Goal: Transaction & Acquisition: Download file/media

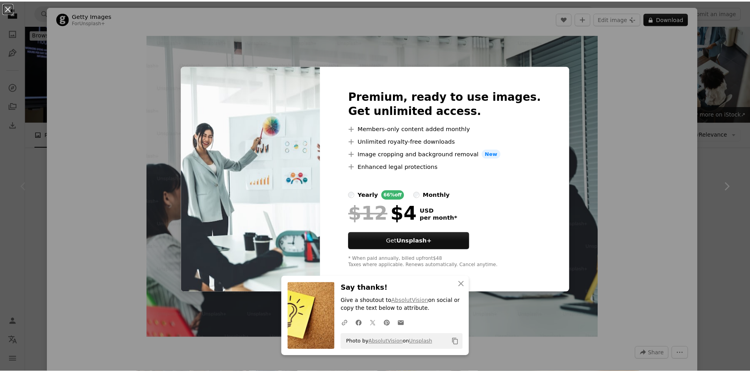
scroll to position [97, 0]
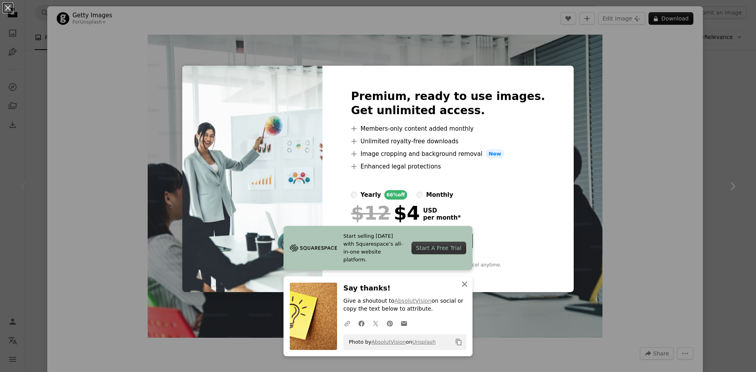
drag, startPoint x: 459, startPoint y: 287, endPoint x: 464, endPoint y: 286, distance: 4.9
click at [460, 287] on icon "An X shape" at bounding box center [464, 283] width 9 height 9
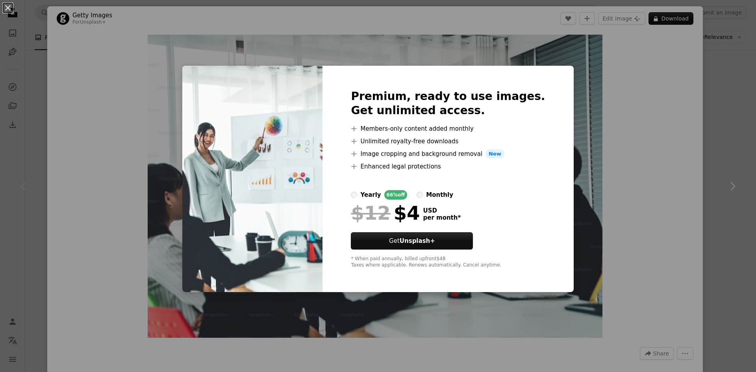
click at [676, 126] on div "An X shape Premium, ready to use images. Get unlimited access. A plus sign Memb…" at bounding box center [378, 186] width 756 height 372
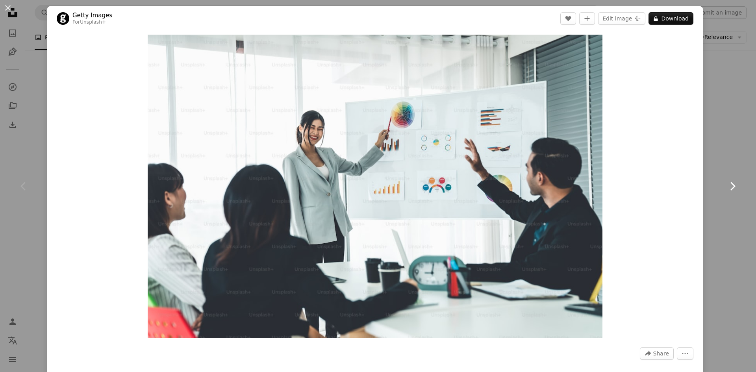
click at [733, 192] on link "Chevron right" at bounding box center [732, 186] width 47 height 76
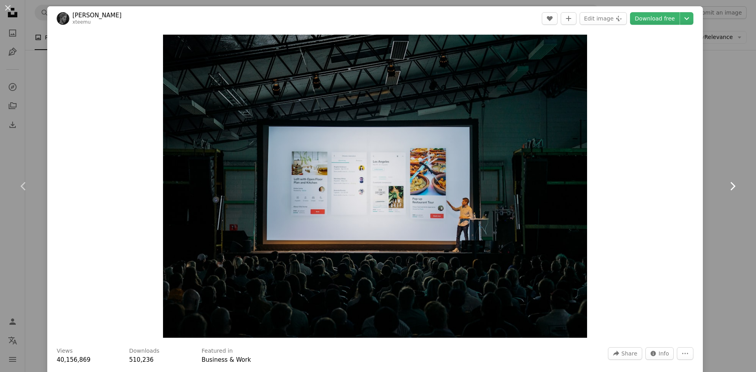
click at [726, 181] on icon "Chevron right" at bounding box center [732, 186] width 13 height 13
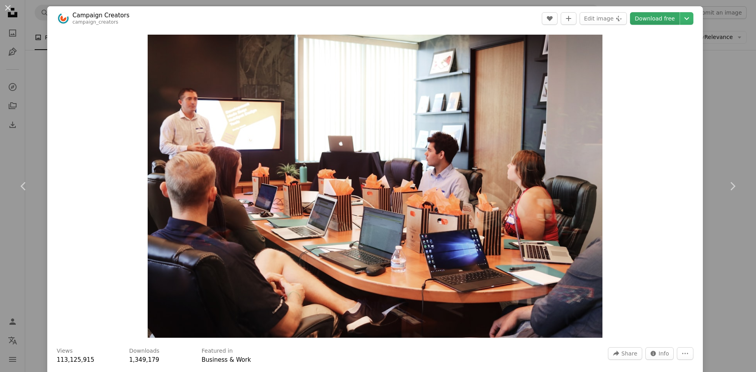
click at [639, 17] on link "Download free" at bounding box center [655, 18] width 50 height 13
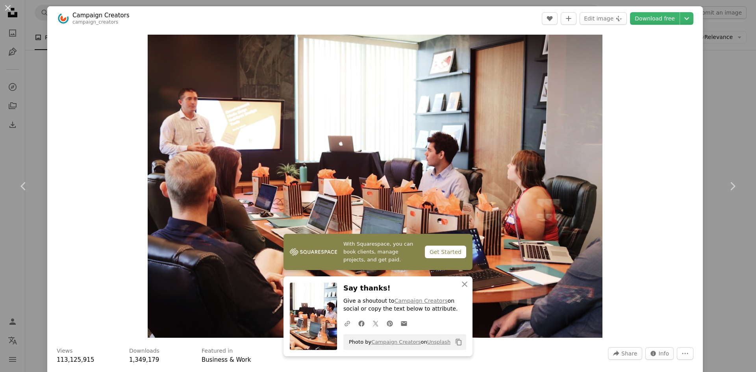
click at [705, 93] on div "An X shape Chevron left Chevron right With Squarespace, you can book clients, m…" at bounding box center [378, 186] width 756 height 372
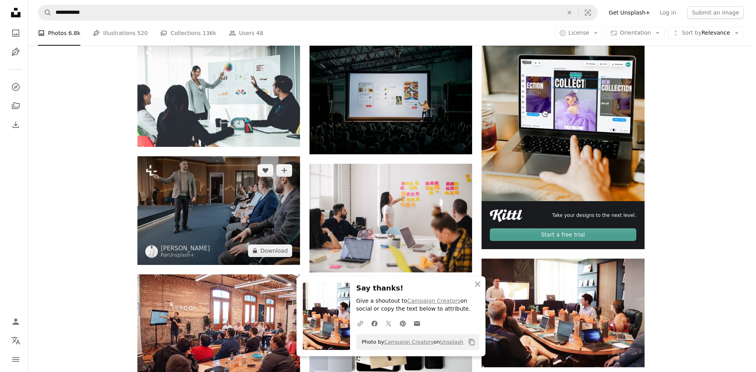
scroll to position [176, 0]
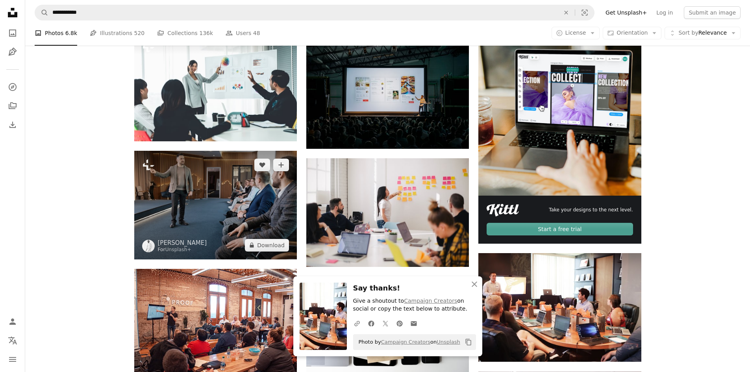
click at [224, 207] on img at bounding box center [215, 205] width 163 height 108
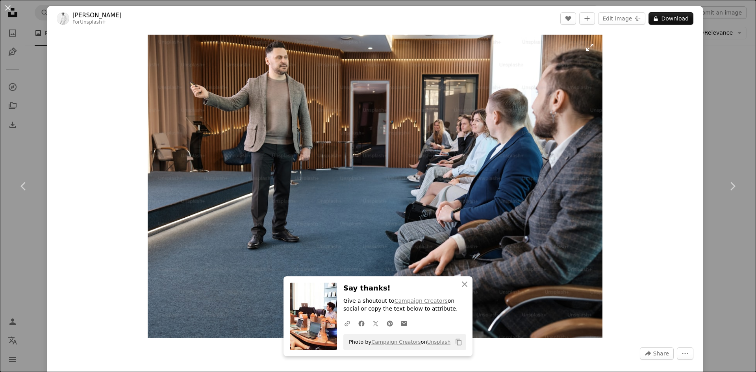
click at [447, 171] on img "Zoom in on this image" at bounding box center [375, 186] width 455 height 303
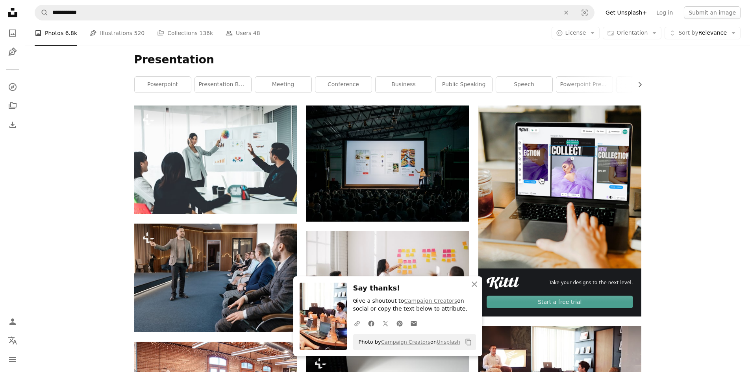
scroll to position [255, 0]
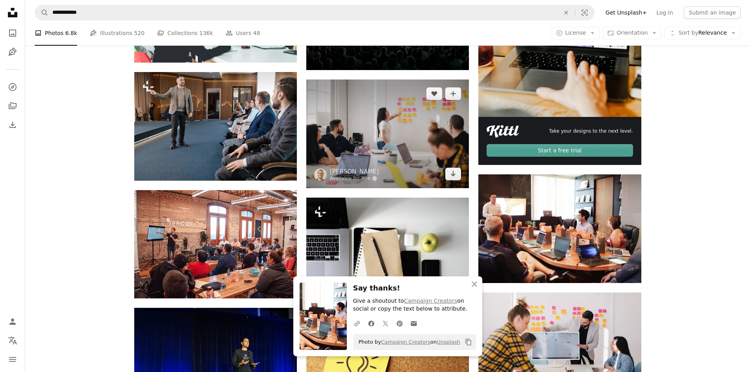
click at [383, 136] on img at bounding box center [387, 134] width 163 height 108
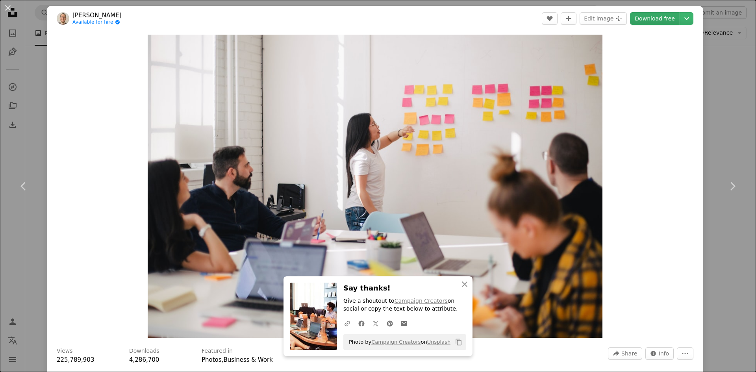
click at [638, 16] on link "Download free" at bounding box center [655, 18] width 50 height 13
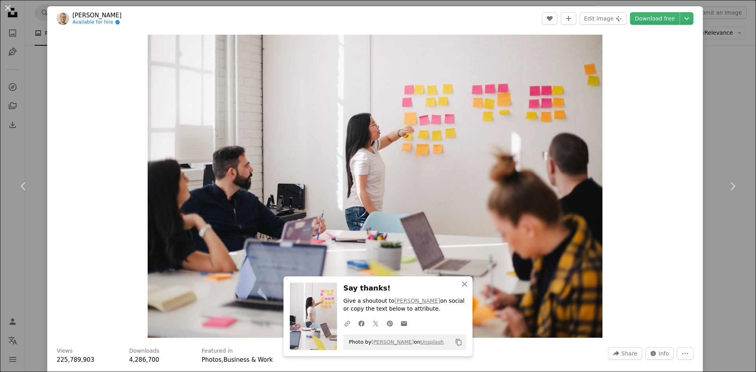
click at [710, 96] on div "An X shape Chevron left Chevron right An X shape Close Say thanks! Give a shout…" at bounding box center [378, 186] width 756 height 372
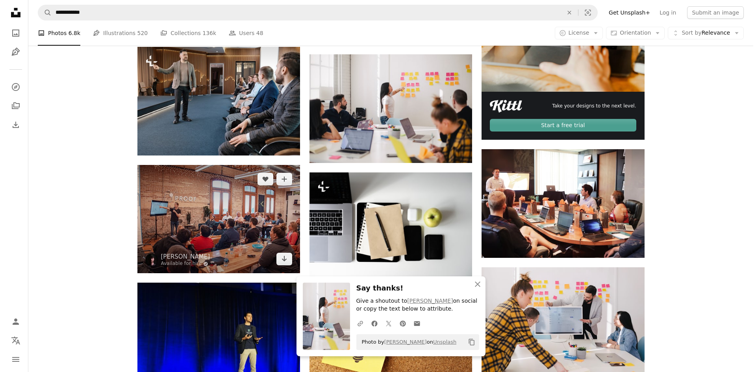
scroll to position [294, 0]
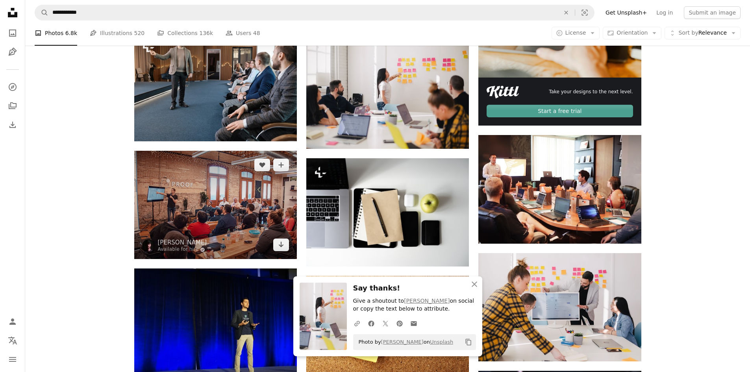
click at [263, 216] on img at bounding box center [215, 205] width 163 height 108
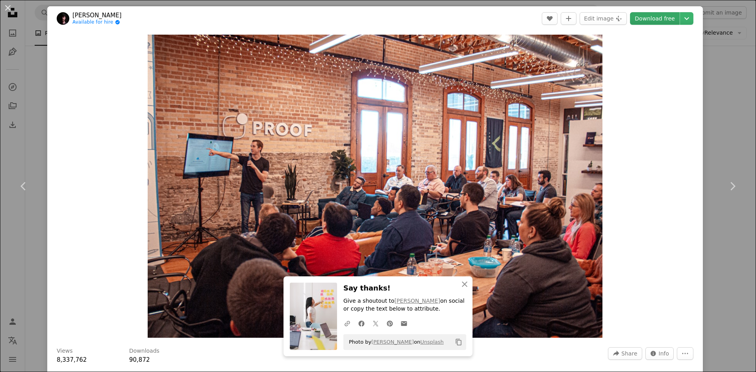
click at [634, 19] on link "Download free" at bounding box center [655, 18] width 50 height 13
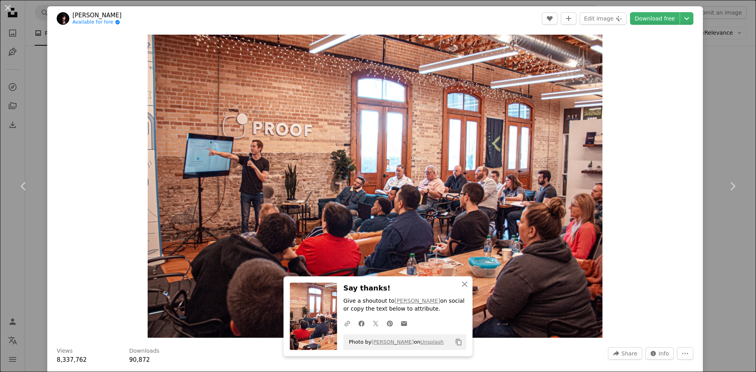
click at [733, 108] on div "An X shape Chevron left Chevron right An X shape Close Say thanks! Give a shout…" at bounding box center [378, 186] width 756 height 372
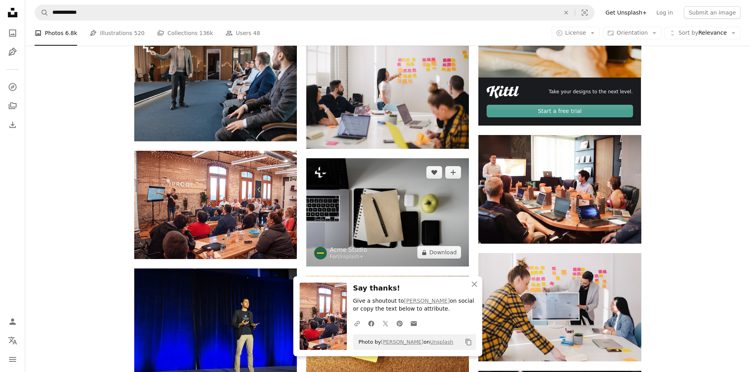
click at [411, 201] on img at bounding box center [387, 212] width 163 height 108
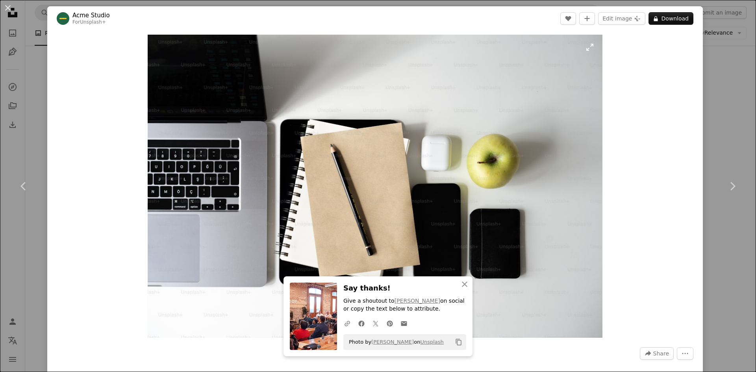
click at [463, 196] on img "Zoom in on this image" at bounding box center [375, 186] width 455 height 303
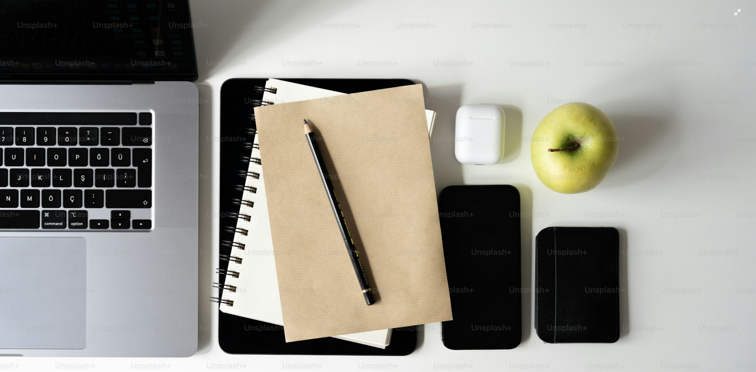
scroll to position [62, 0]
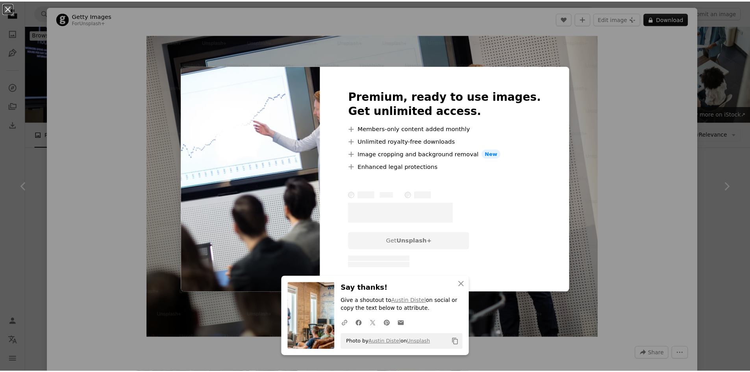
scroll to position [688, 0]
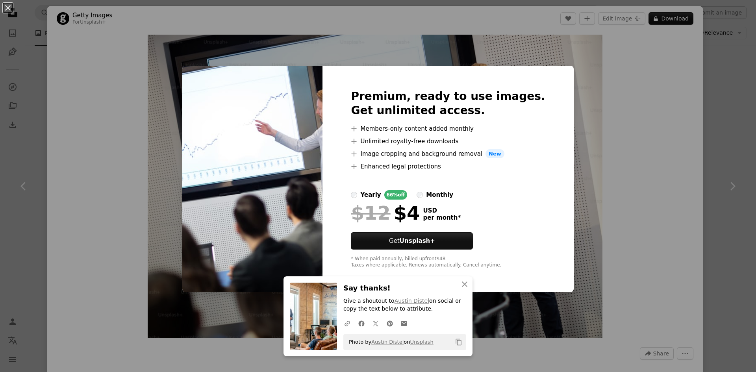
click at [733, 135] on div "An X shape An X shape Close Say thanks! Give a shoutout to [PERSON_NAME] on soc…" at bounding box center [378, 186] width 756 height 372
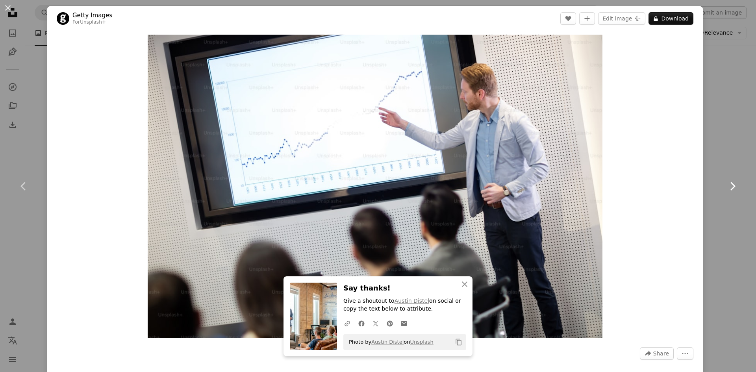
click at [730, 183] on icon at bounding box center [732, 186] width 5 height 8
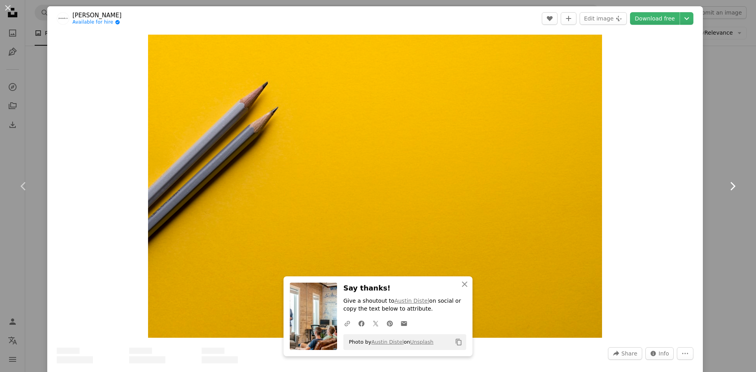
click at [730, 183] on icon at bounding box center [732, 186] width 5 height 8
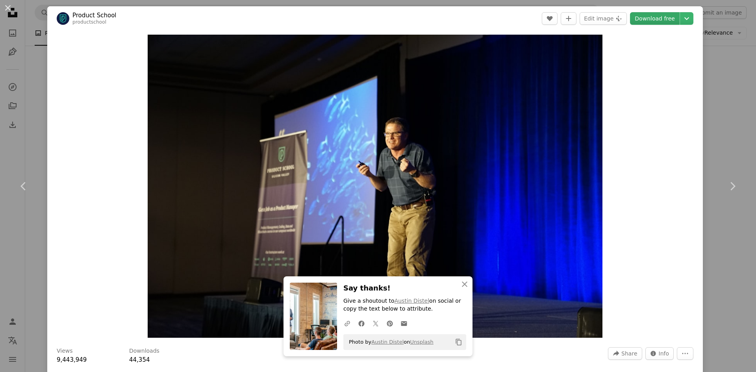
click at [651, 17] on link "Download free" at bounding box center [655, 18] width 50 height 13
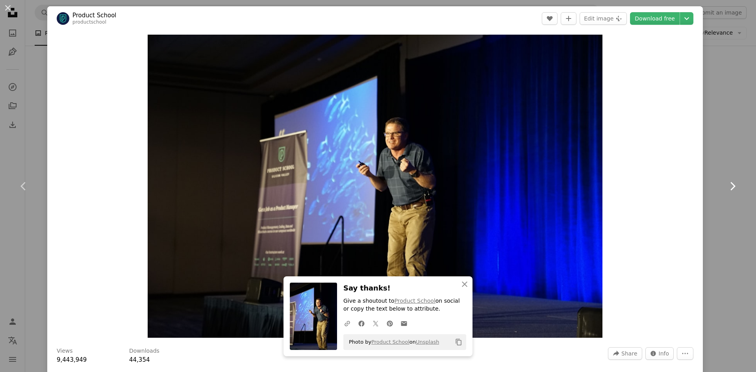
click at [728, 183] on icon "Chevron right" at bounding box center [732, 186] width 13 height 13
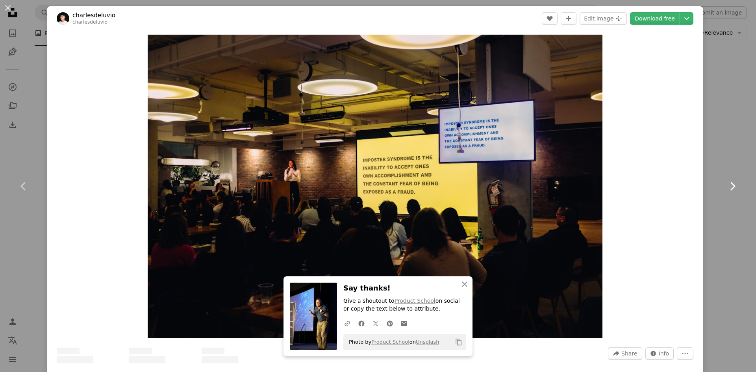
click at [728, 183] on icon "Chevron right" at bounding box center [732, 186] width 13 height 13
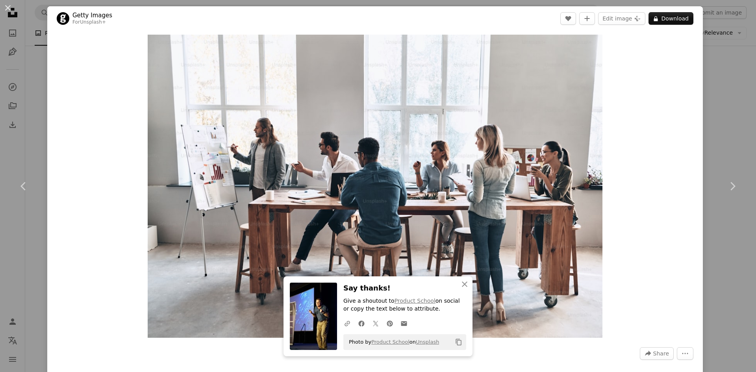
click at [716, 137] on div "An X shape Chevron left Chevron right An X shape Close Say thanks! Give a shout…" at bounding box center [378, 186] width 756 height 372
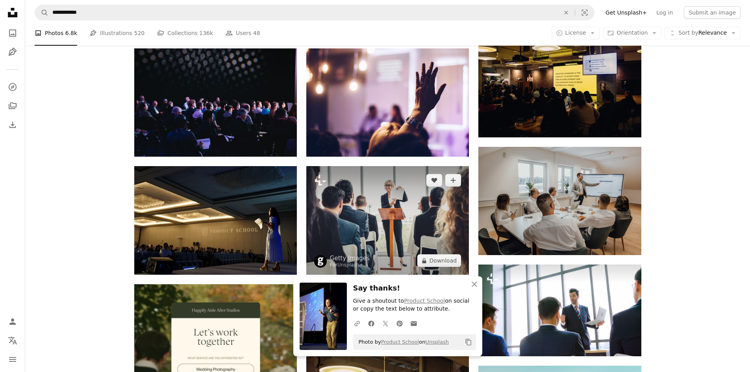
scroll to position [1121, 0]
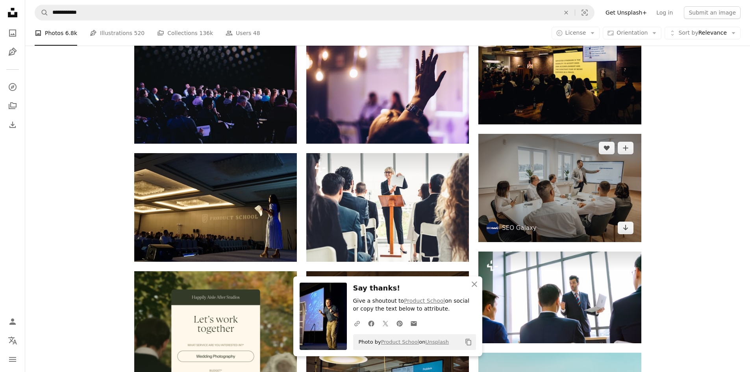
click at [555, 200] on img at bounding box center [559, 188] width 163 height 108
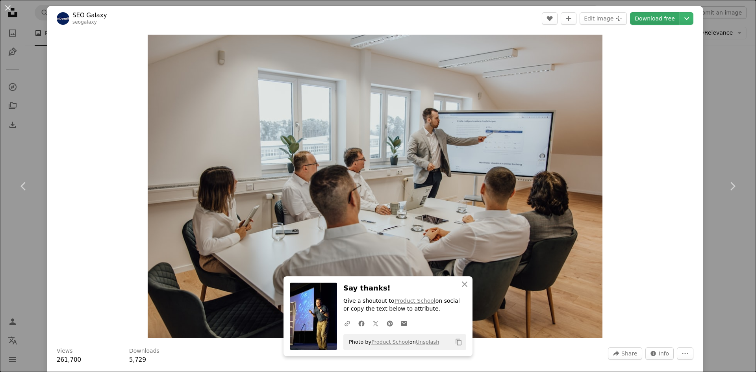
click at [647, 19] on link "Download free" at bounding box center [655, 18] width 50 height 13
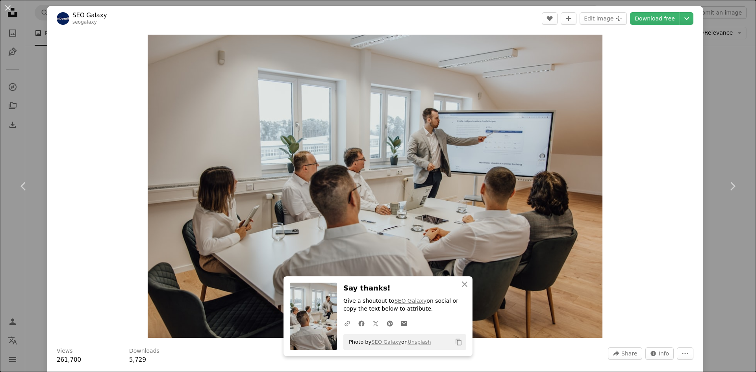
click at [726, 118] on div "An X shape Chevron left Chevron right An X shape Close Say thanks! Give a shout…" at bounding box center [378, 186] width 756 height 372
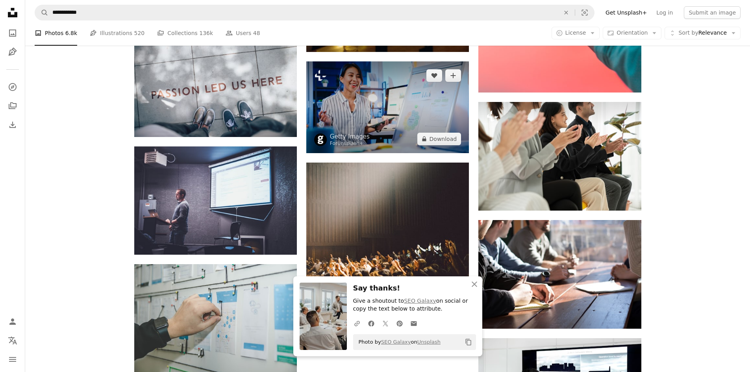
scroll to position [1593, 0]
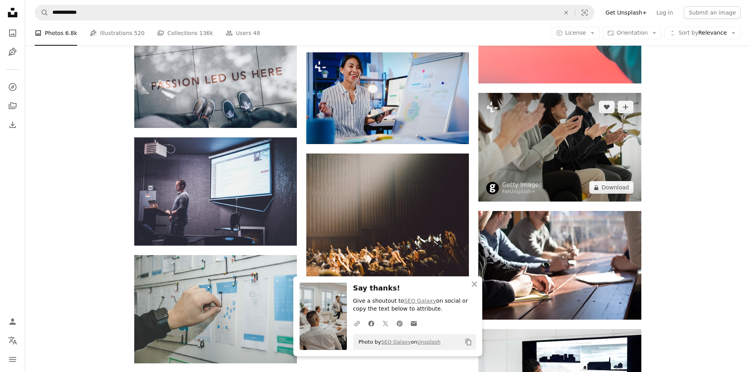
click at [546, 130] on img at bounding box center [559, 147] width 163 height 109
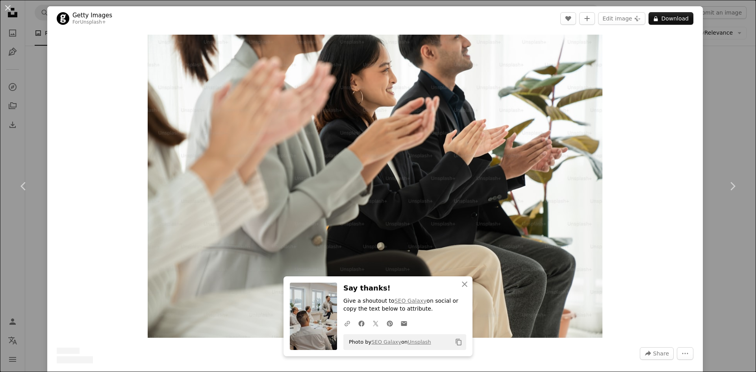
click at [708, 119] on div "An X shape Chevron left Chevron right An X shape Close Say thanks! Give a shout…" at bounding box center [378, 186] width 756 height 372
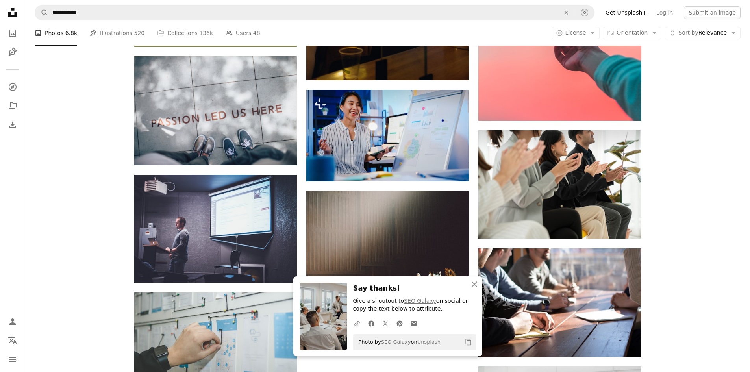
scroll to position [1554, 0]
